Goal: Transaction & Acquisition: Purchase product/service

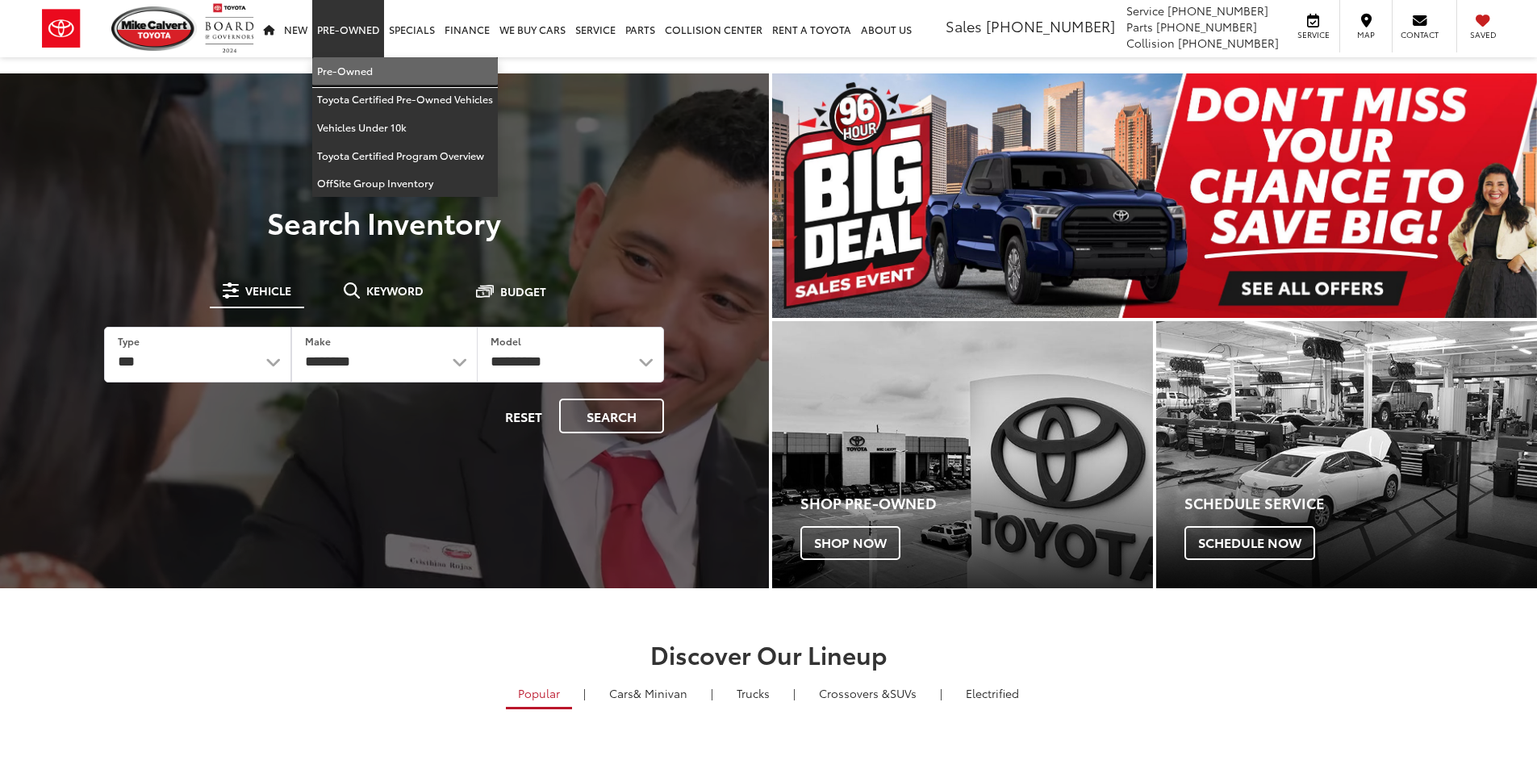
click at [348, 69] on link "Pre-Owned" at bounding box center [405, 71] width 186 height 28
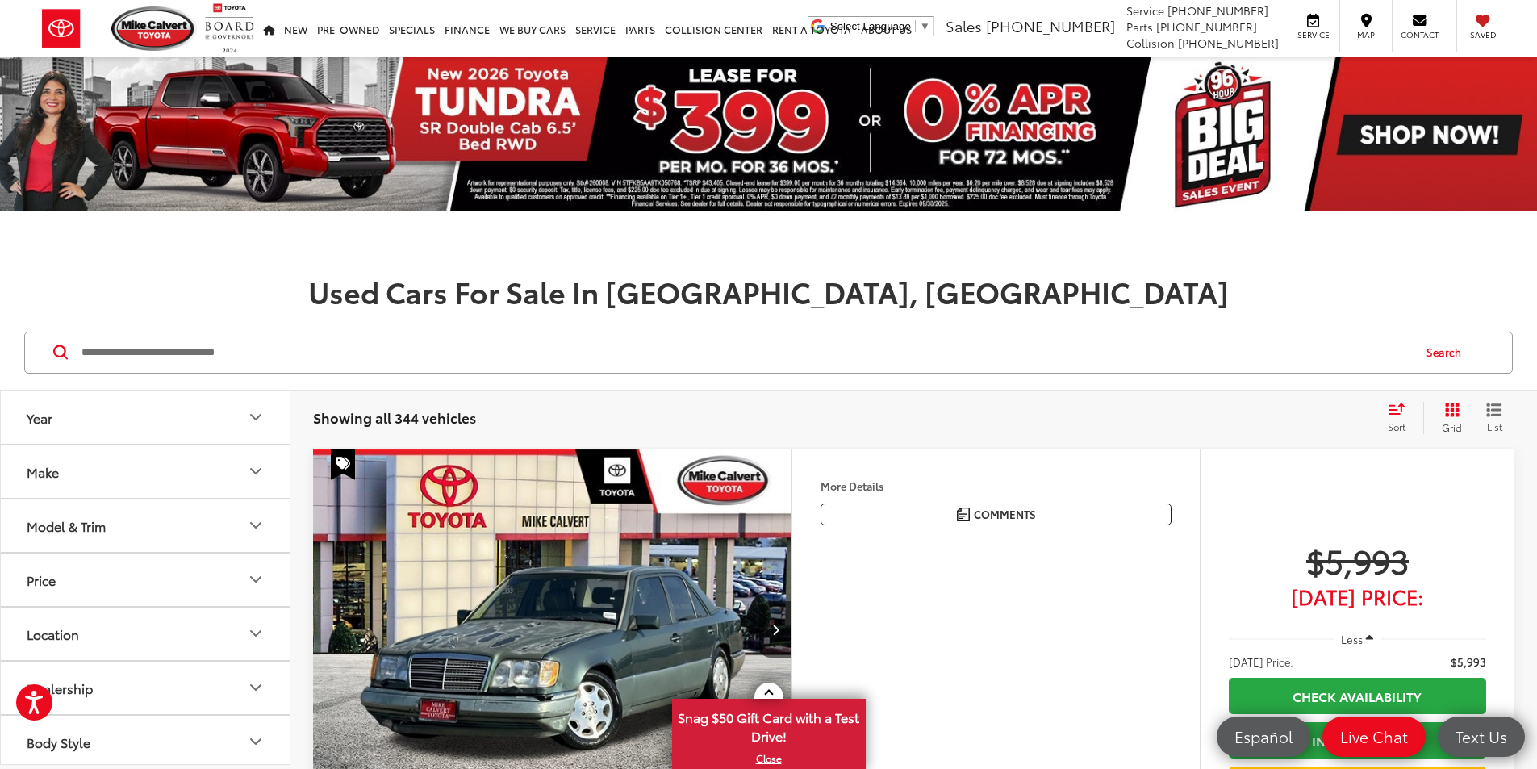
click at [195, 519] on button "Model & Trim" at bounding box center [146, 525] width 290 height 52
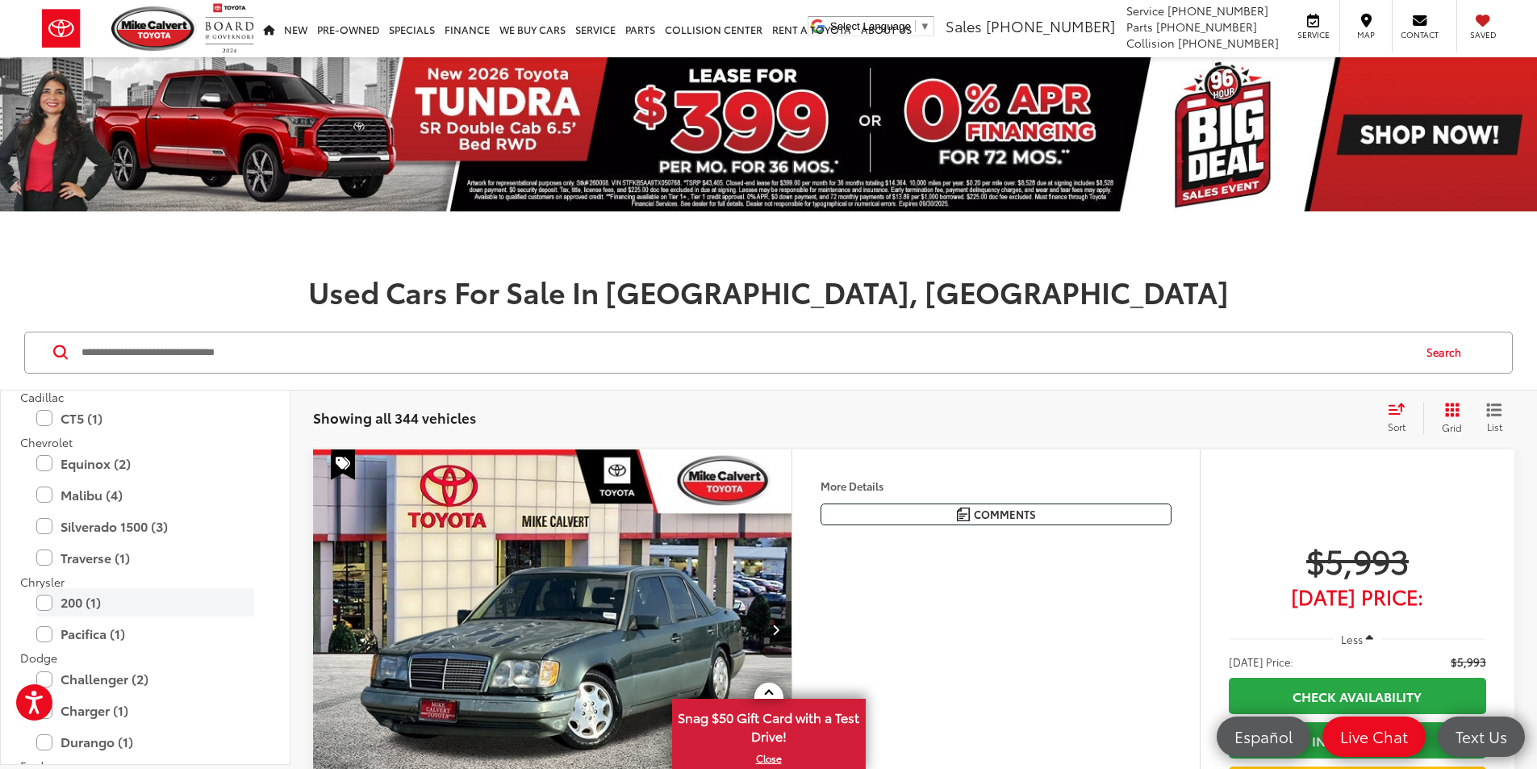
scroll to position [565, 0]
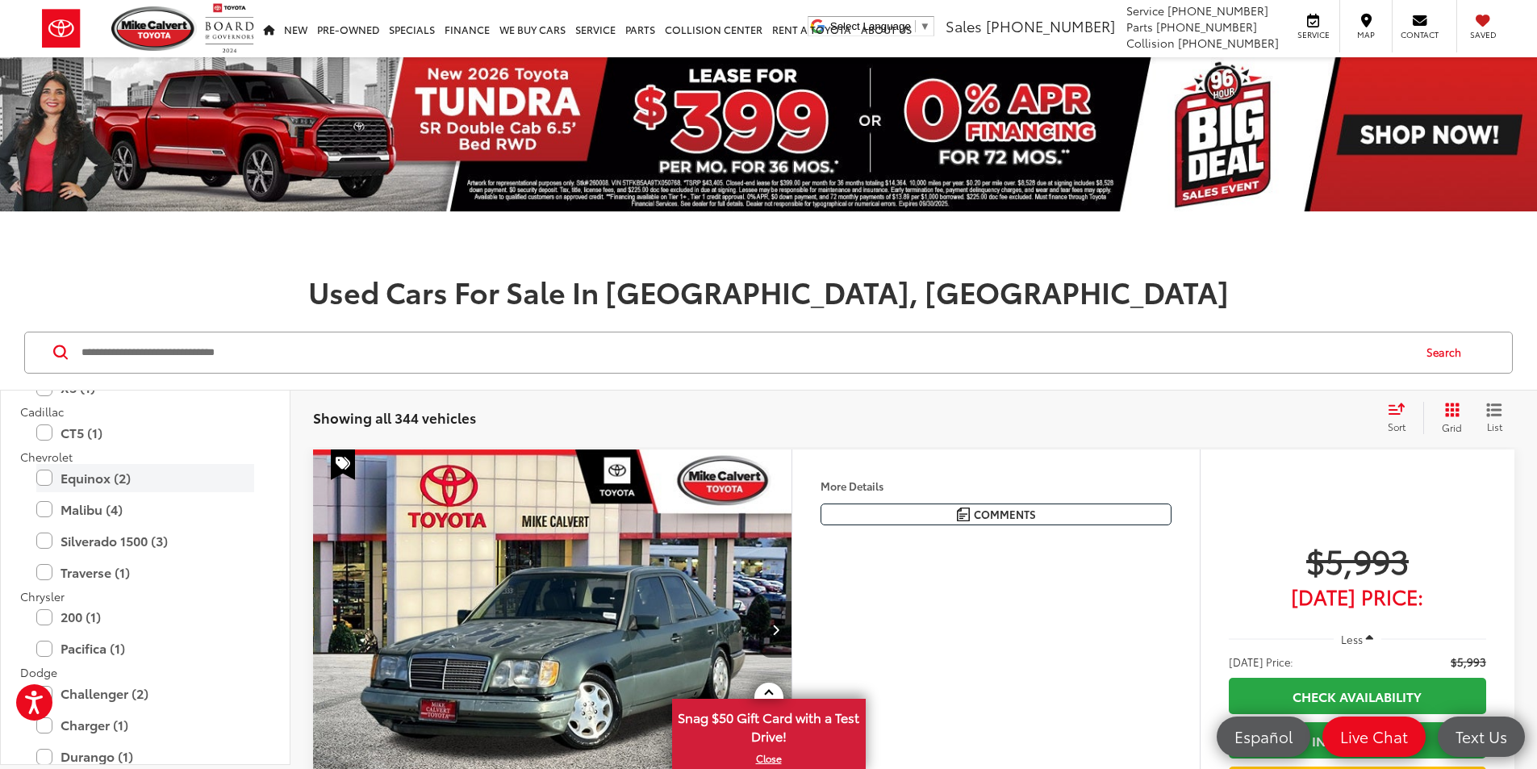
click at [95, 479] on label "Equinox (2)" at bounding box center [145, 478] width 218 height 28
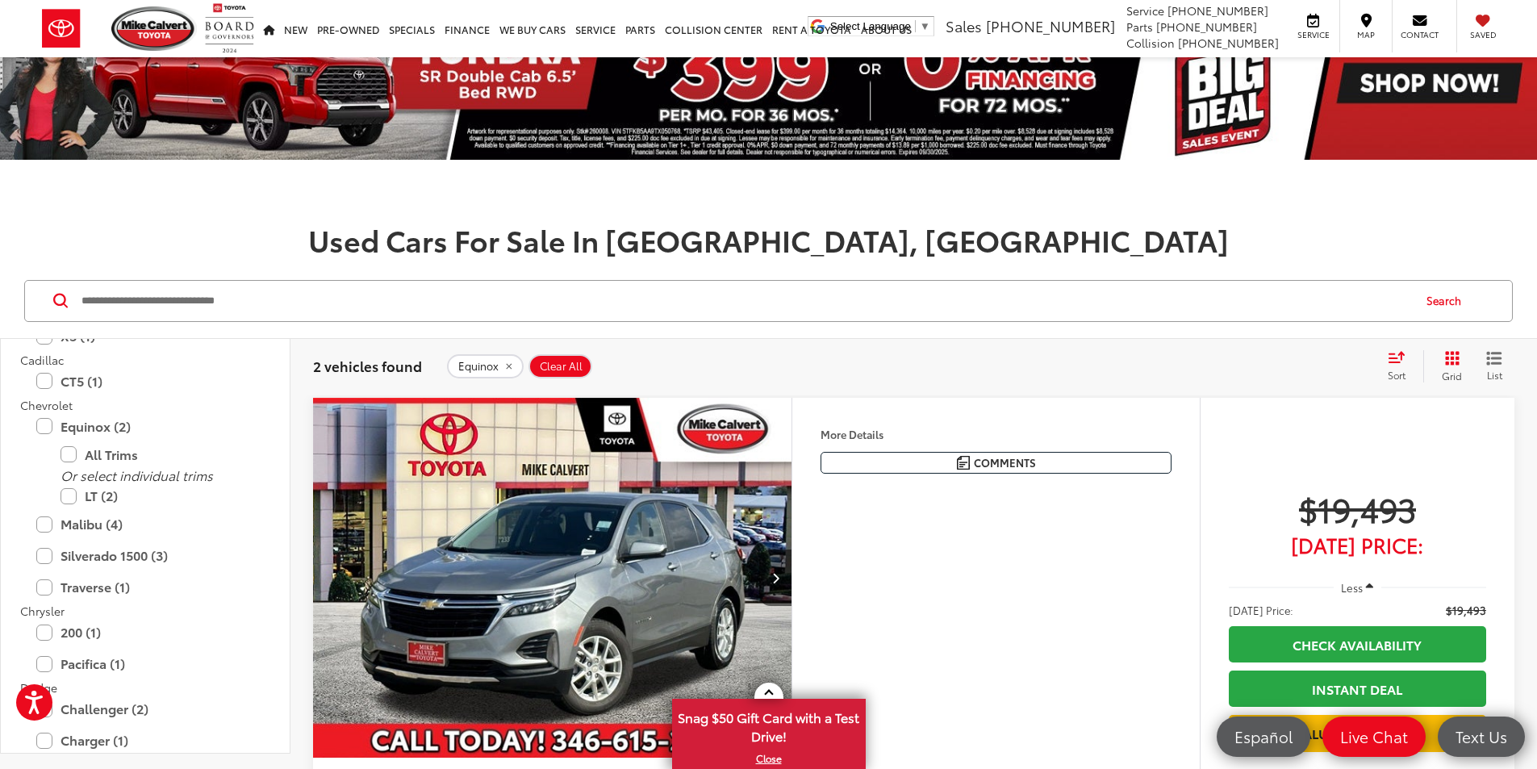
scroll to position [81, 0]
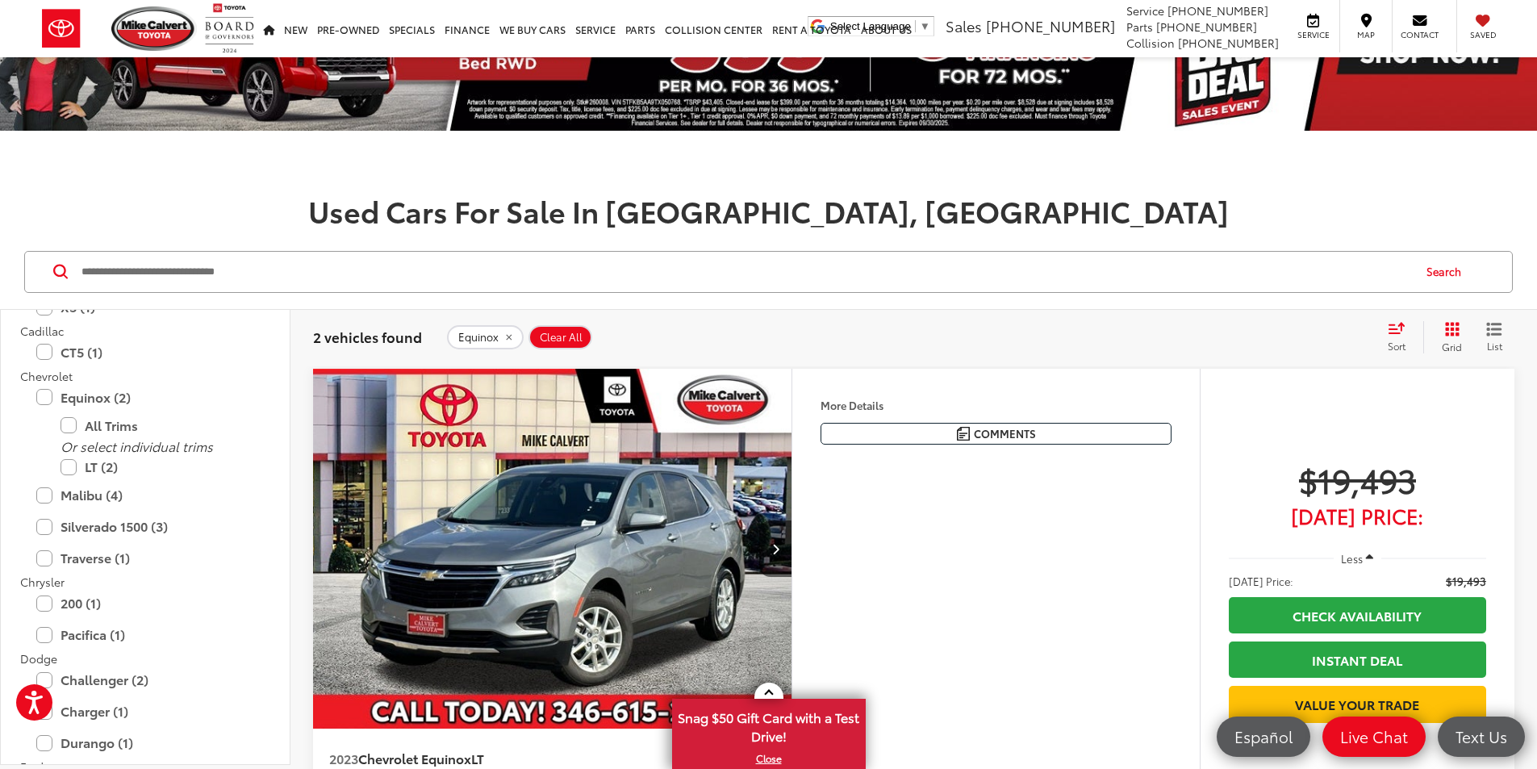
click at [752, 586] on img "2023 Chevrolet Equinox LT 0" at bounding box center [552, 549] width 481 height 361
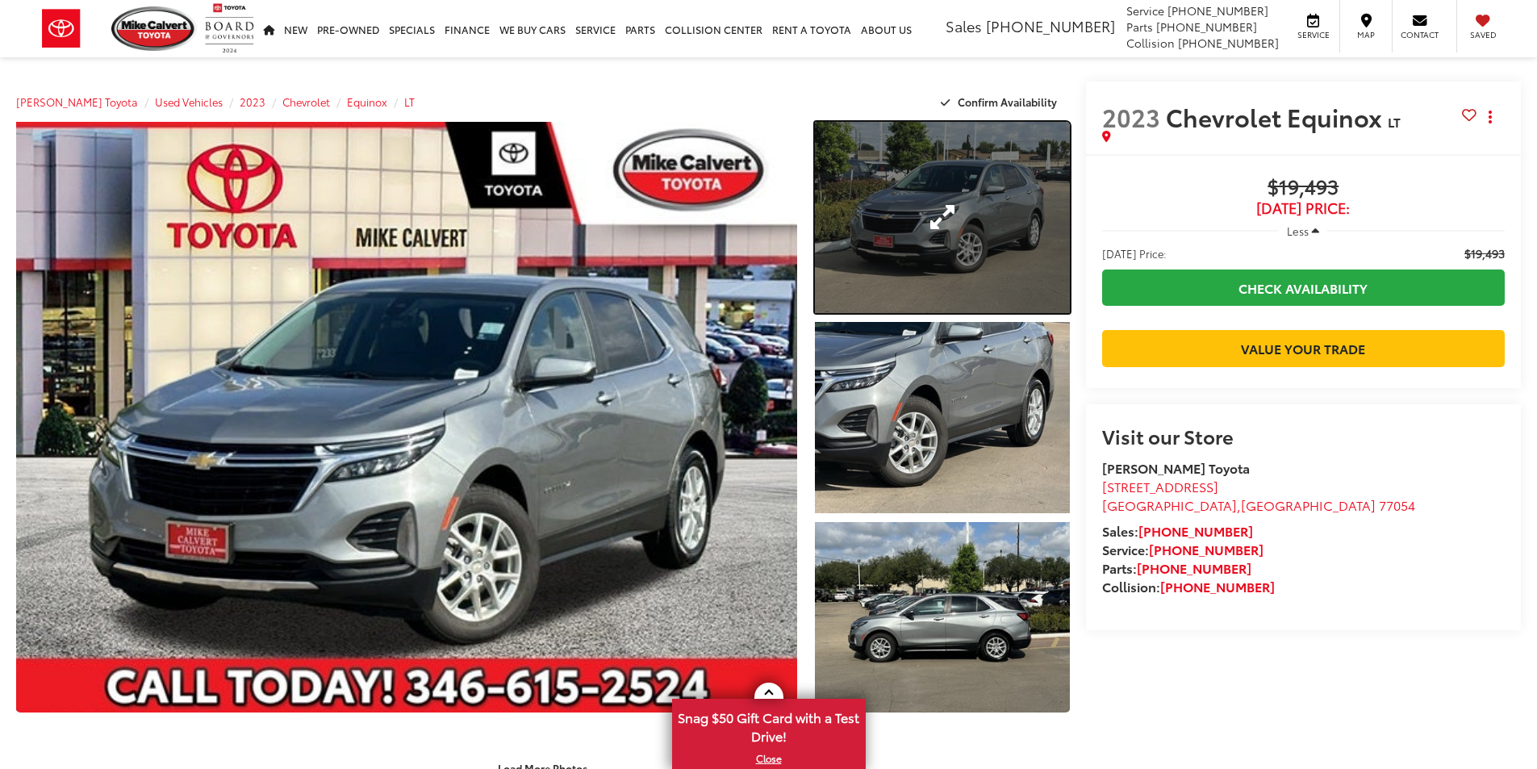
click at [1013, 261] on link "Expand Photo 1" at bounding box center [942, 217] width 255 height 191
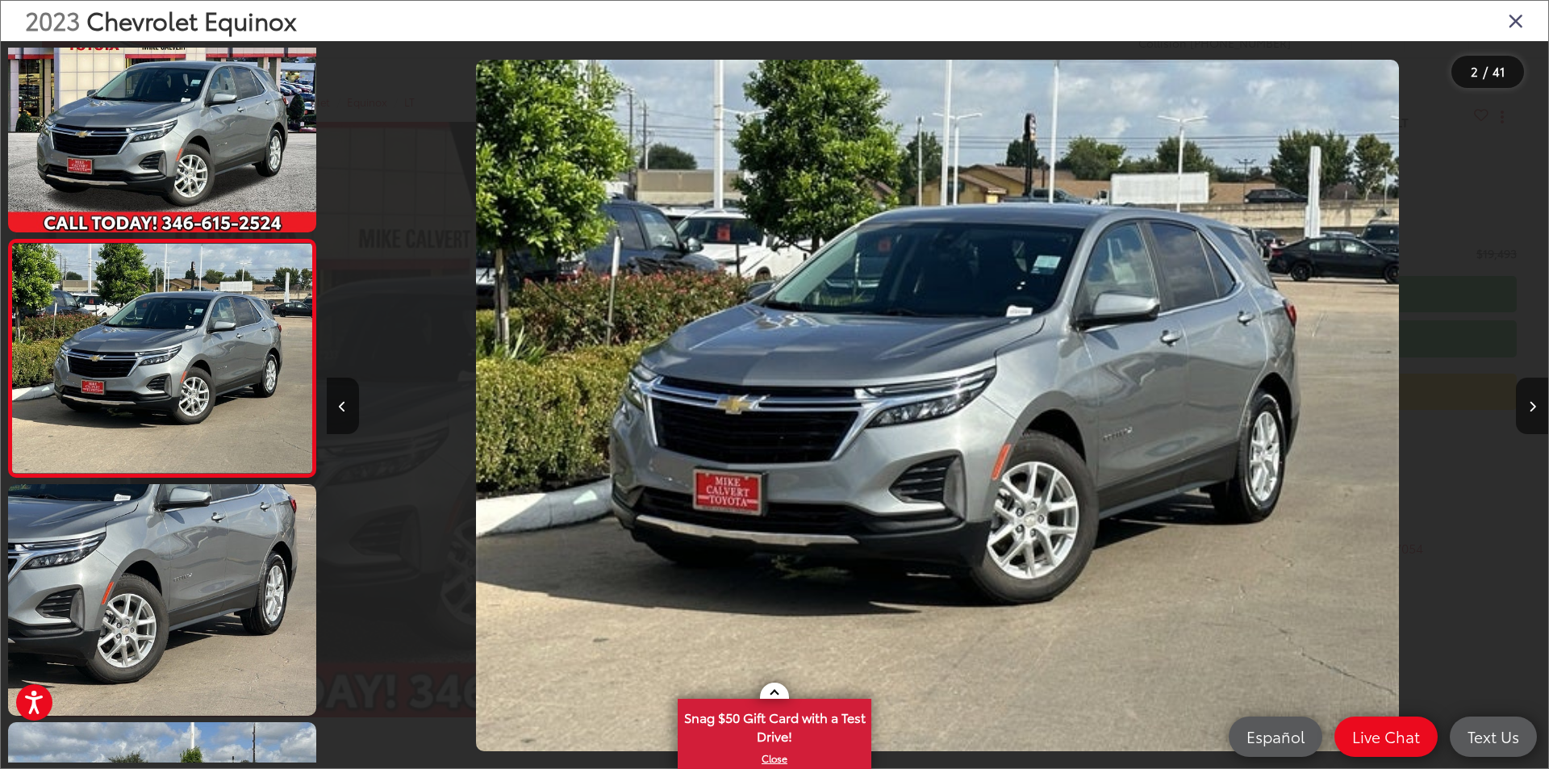
click at [1514, 27] on icon "Close gallery" at bounding box center [1516, 20] width 16 height 21
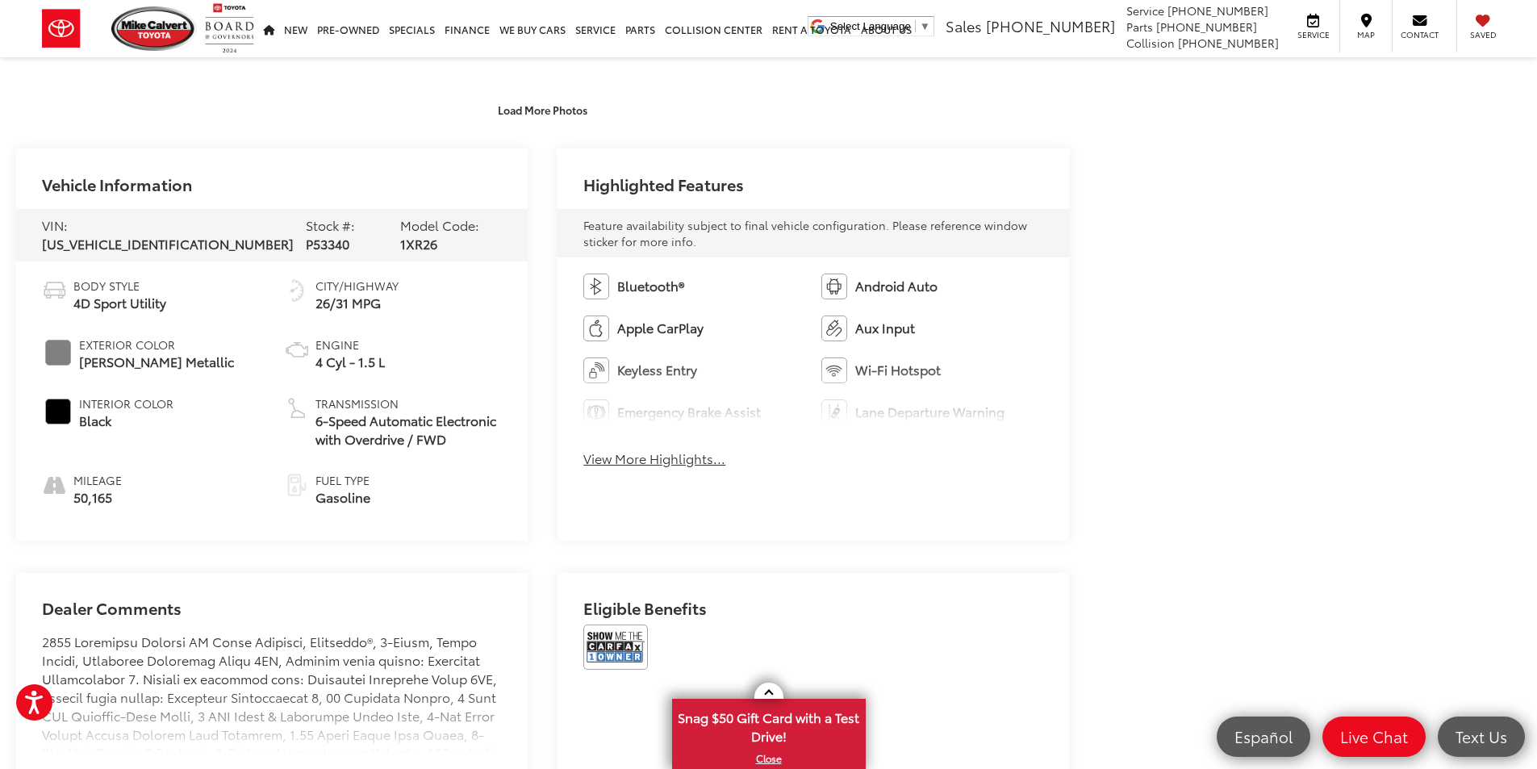
scroll to position [807, 0]
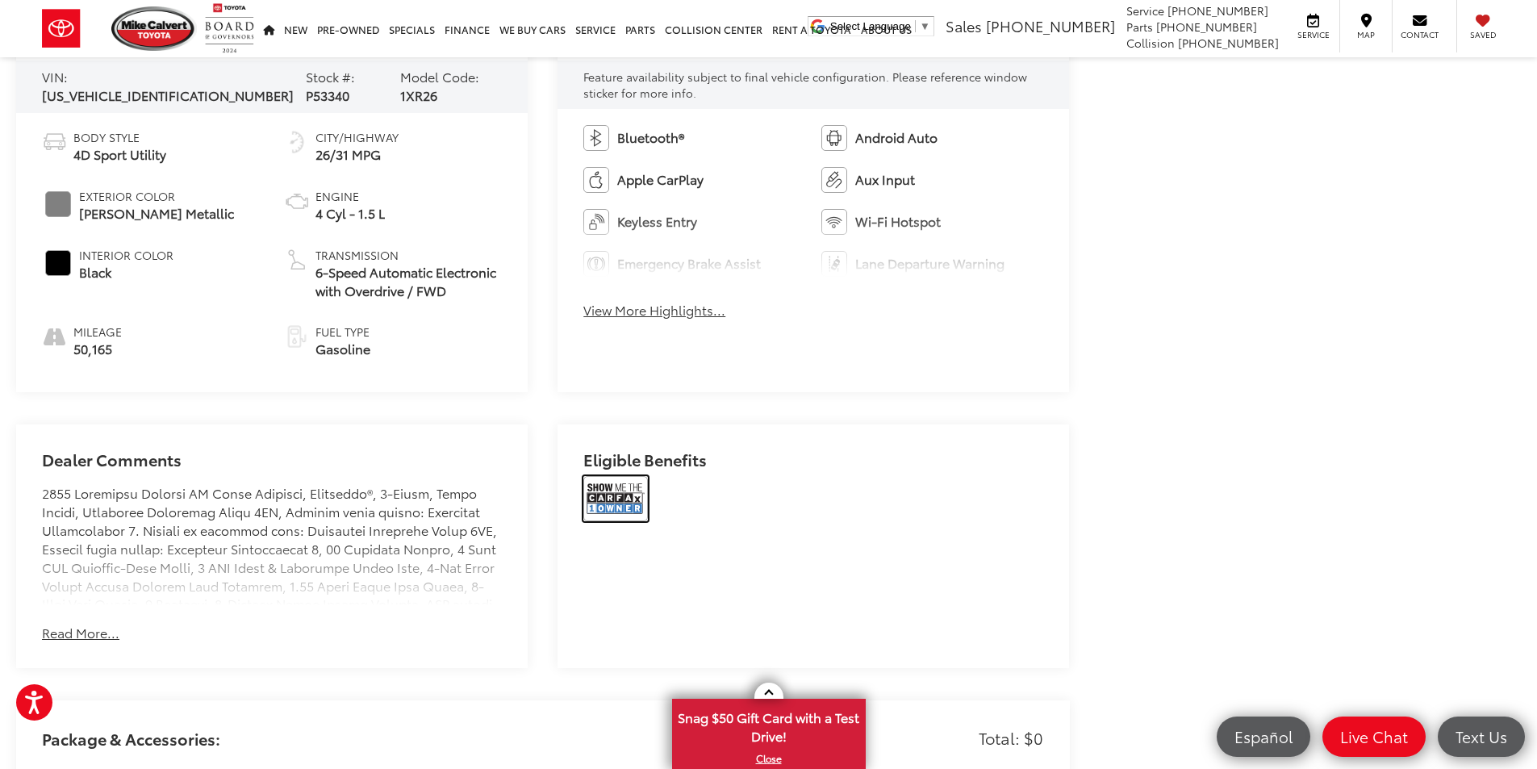
click at [620, 509] on img at bounding box center [615, 498] width 65 height 45
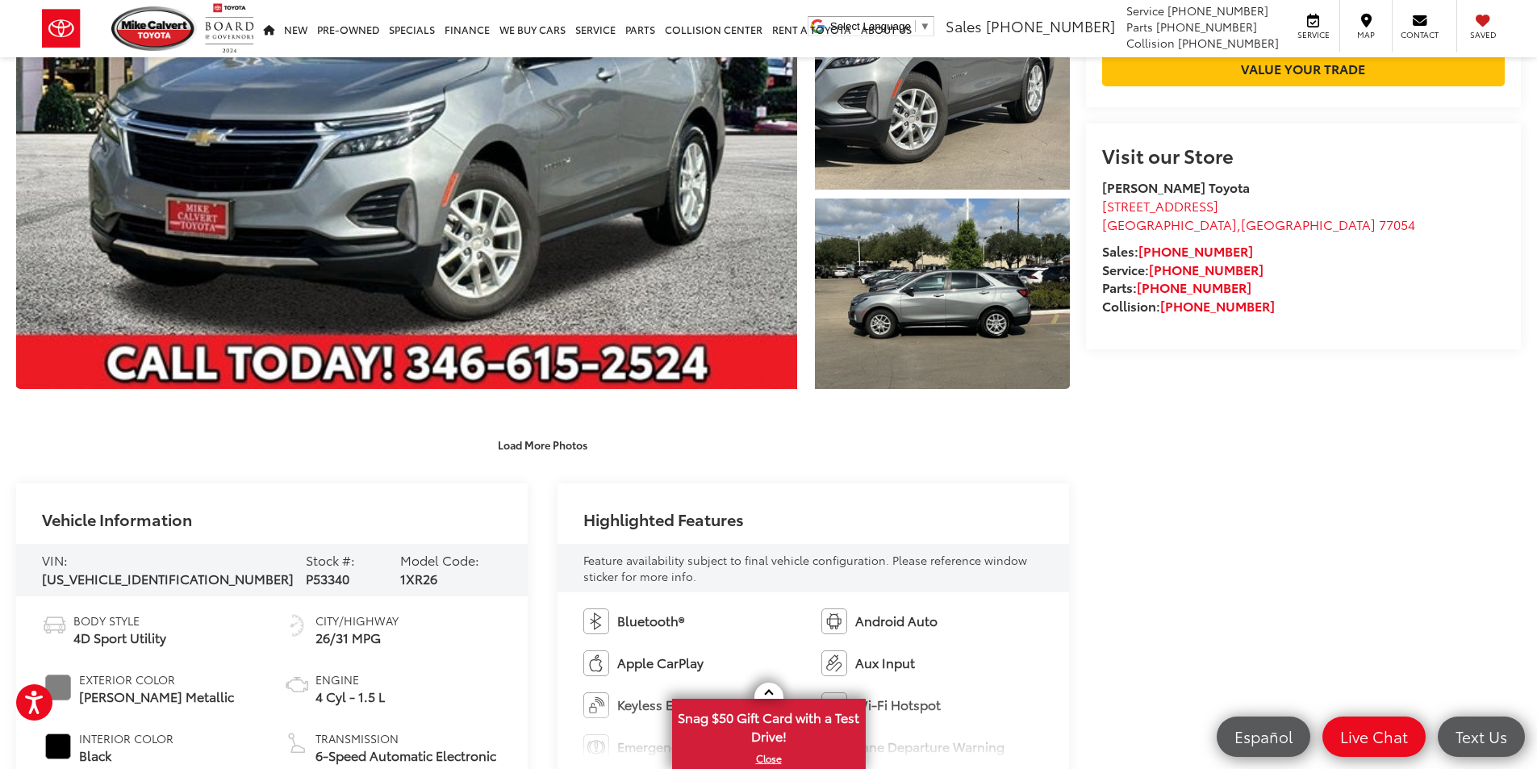
scroll to position [323, 0]
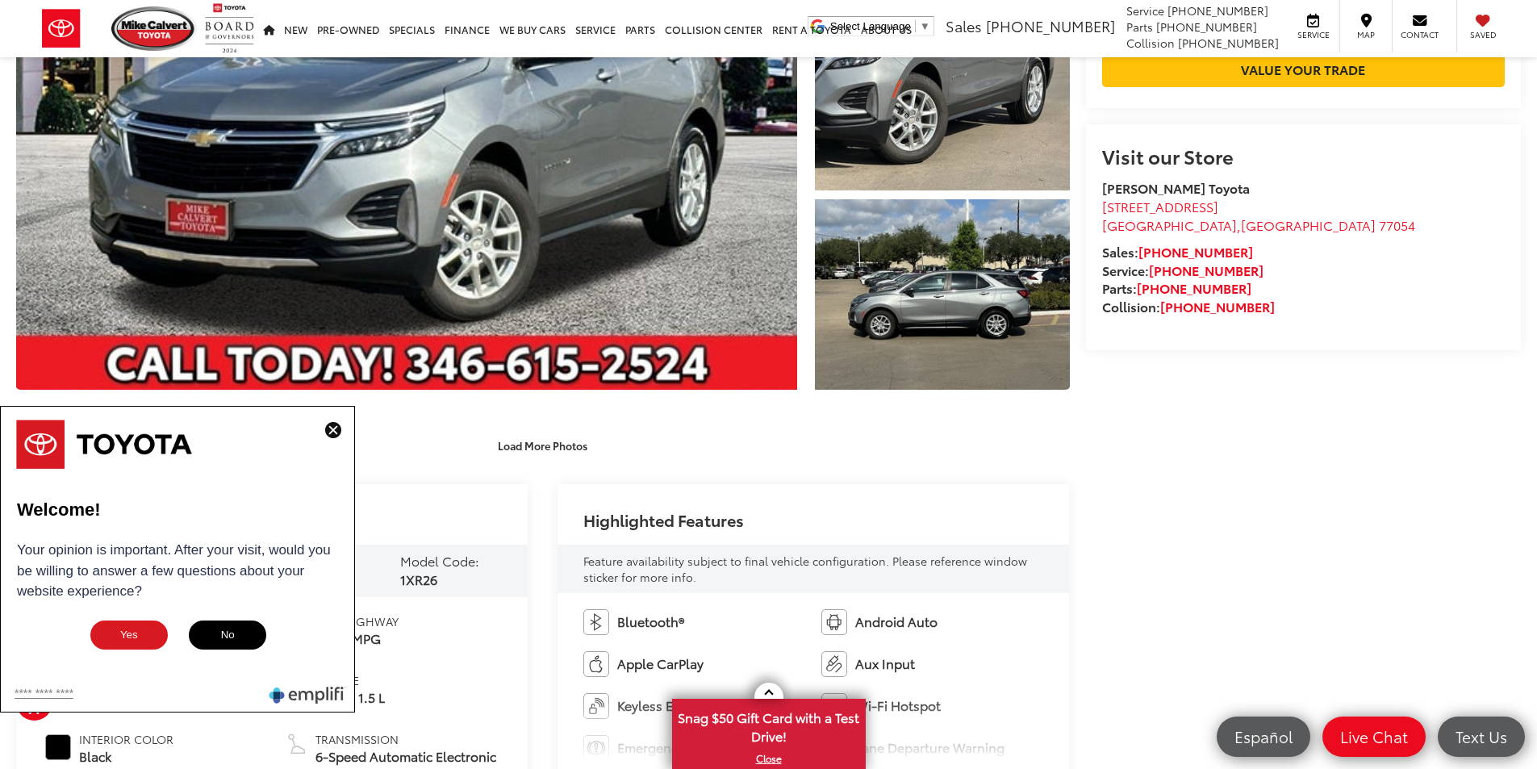
click at [323, 429] on button at bounding box center [333, 431] width 26 height 20
